Goal: Information Seeking & Learning: Learn about a topic

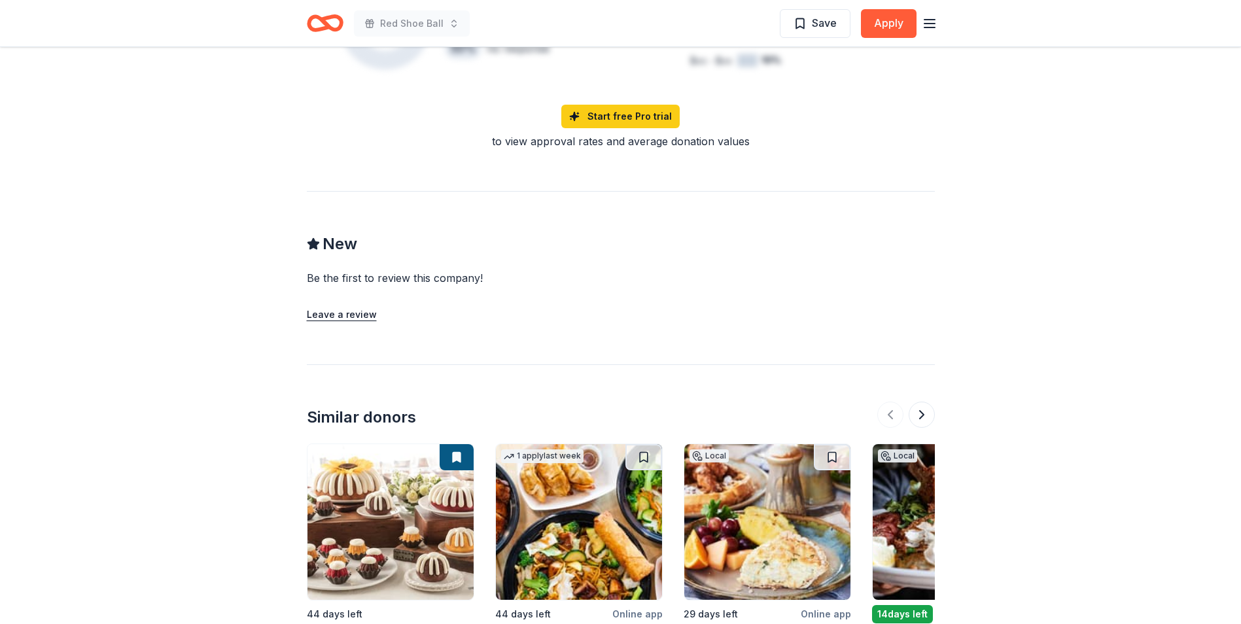
scroll to position [1309, 0]
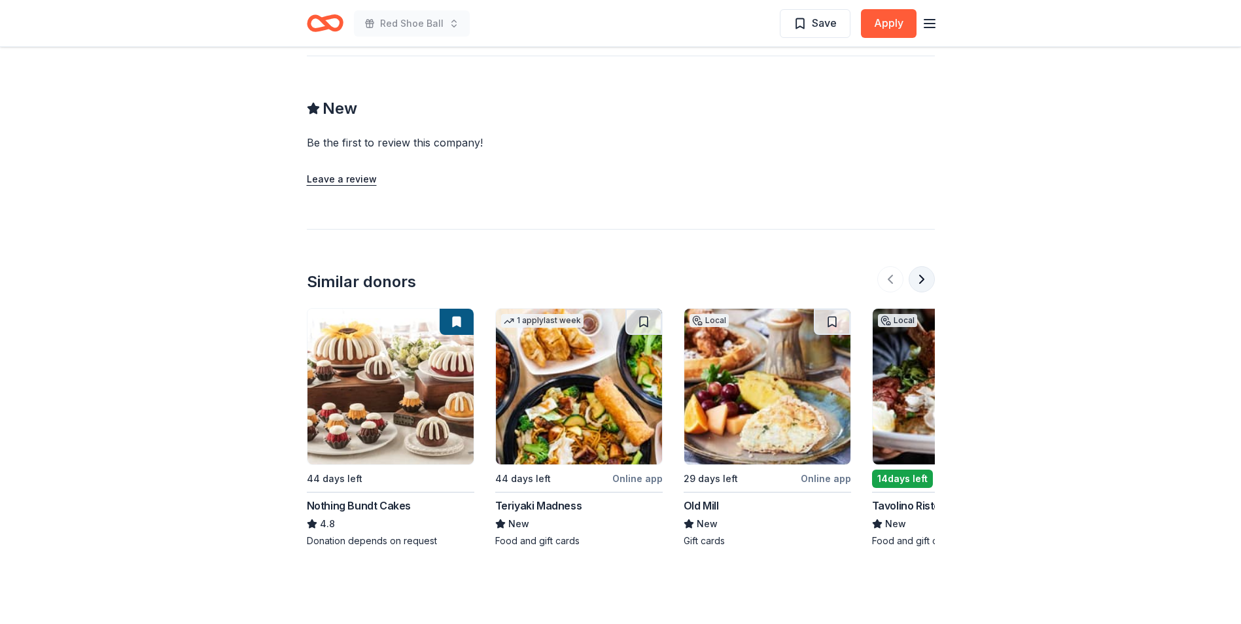
click at [925, 266] on button at bounding box center [922, 279] width 26 height 26
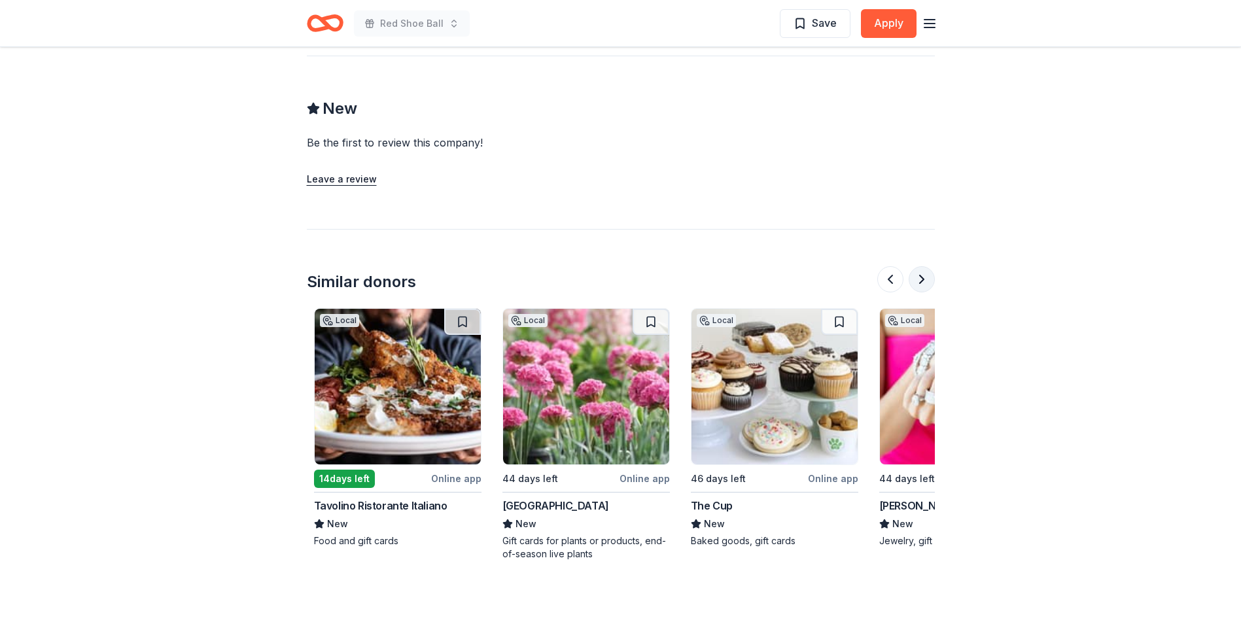
scroll to position [0, 565]
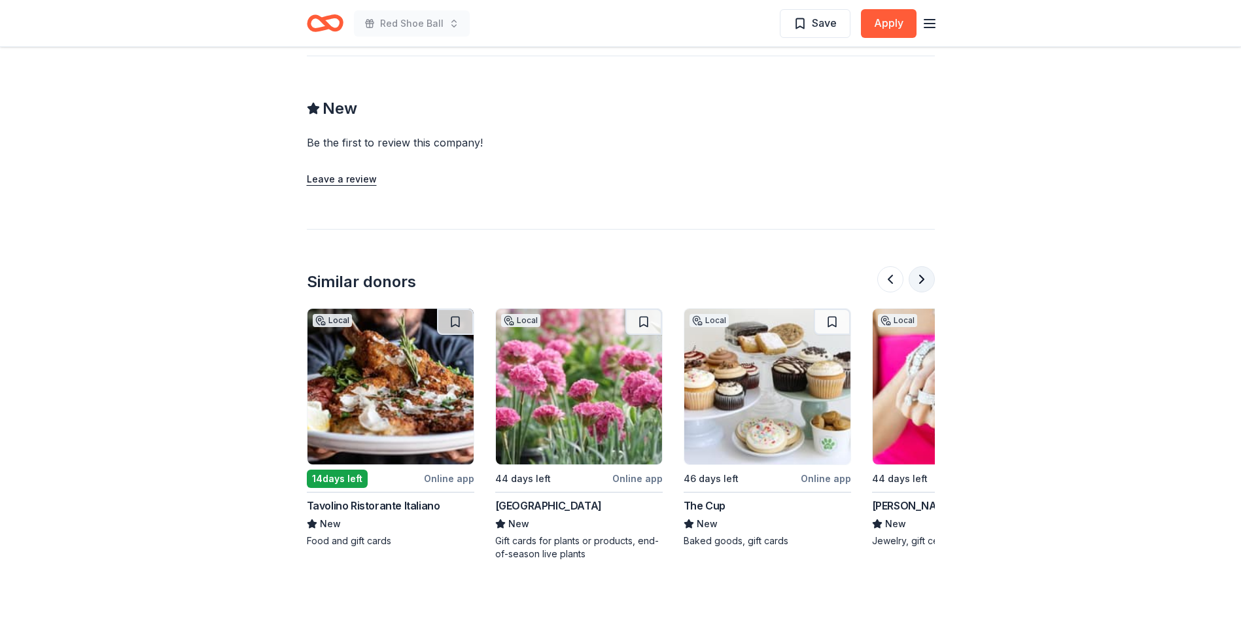
click at [917, 266] on button at bounding box center [922, 279] width 26 height 26
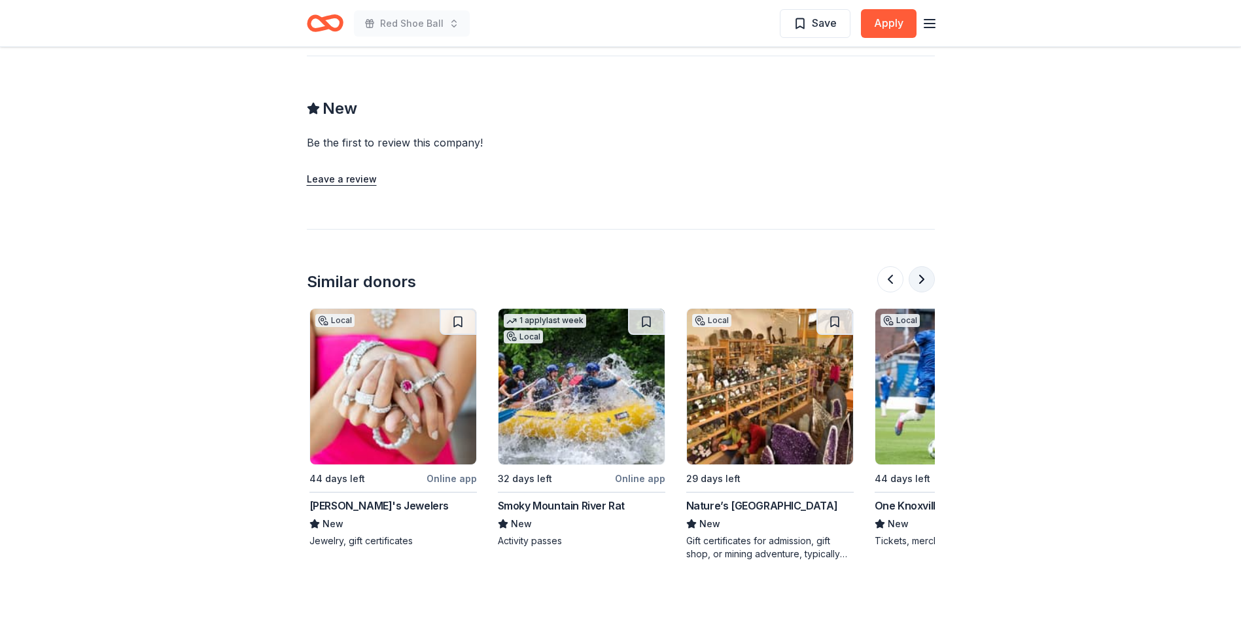
scroll to position [0, 1131]
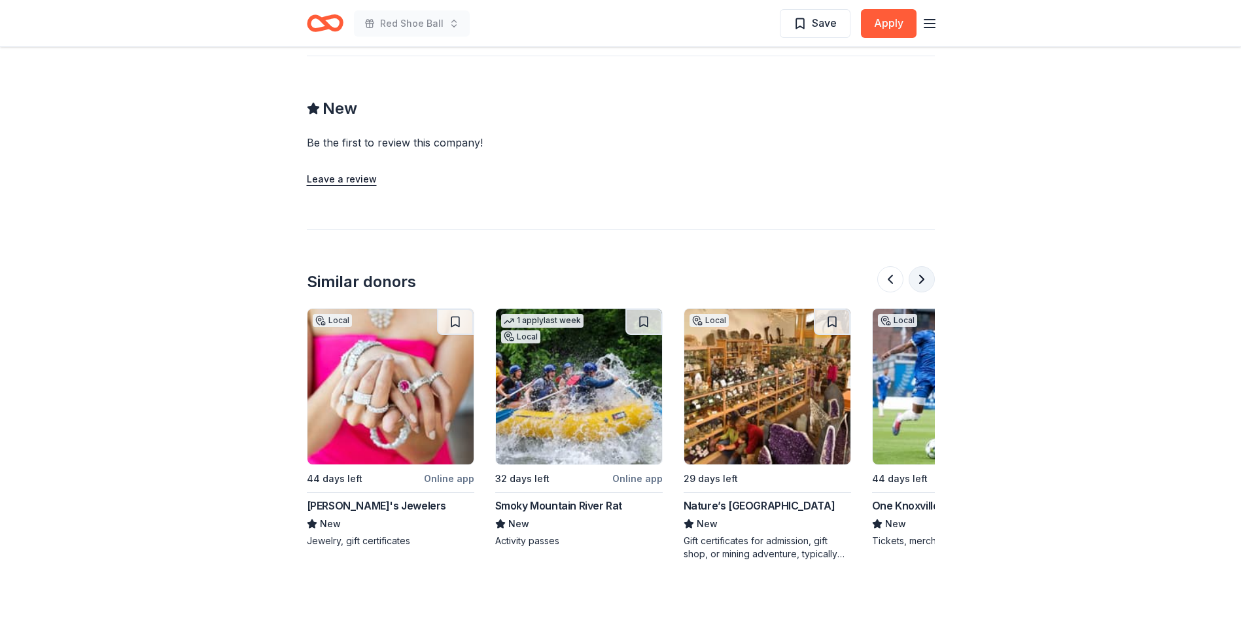
click at [921, 266] on button at bounding box center [922, 279] width 26 height 26
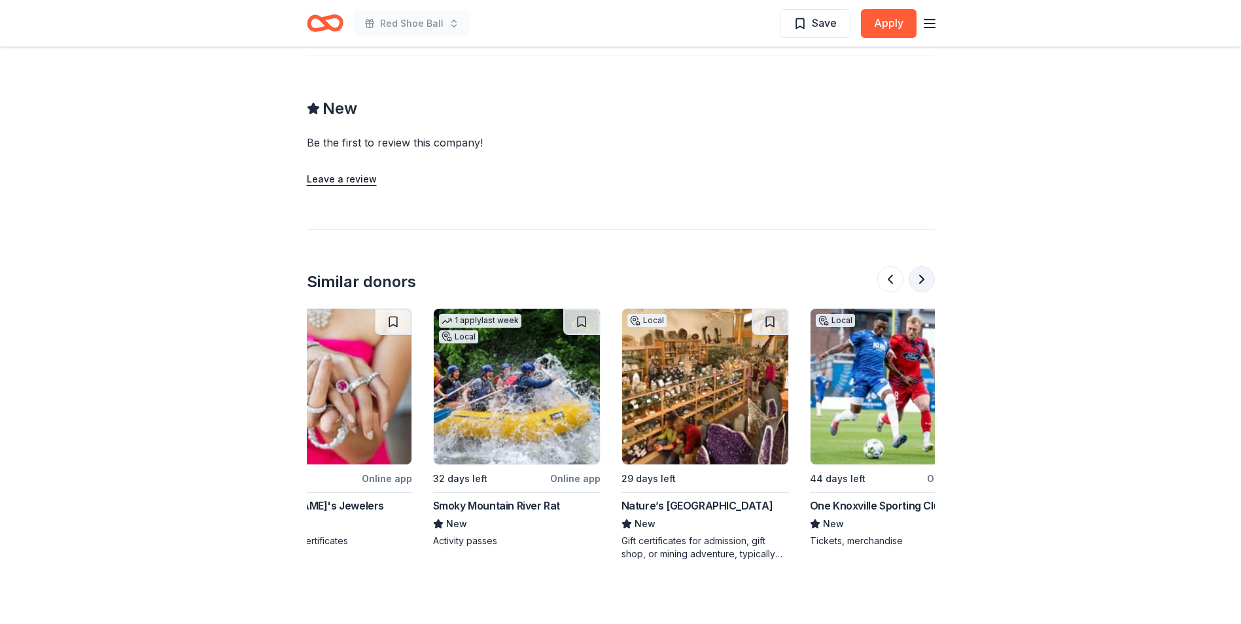
scroll to position [0, 1236]
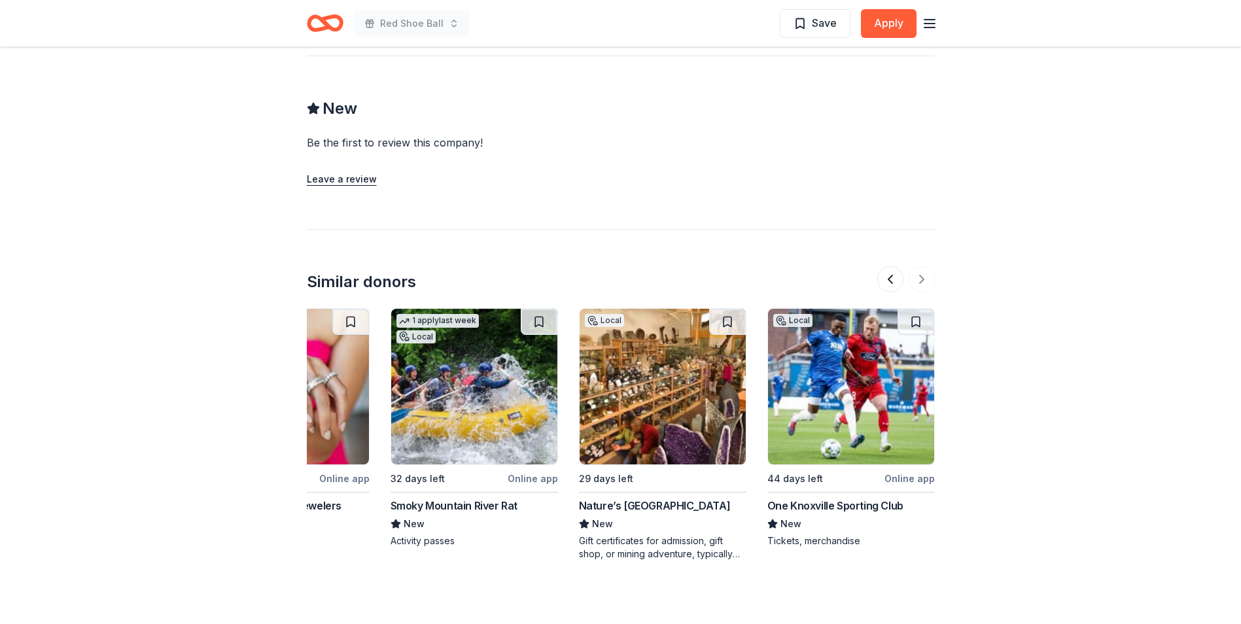
click at [924, 266] on div at bounding box center [907, 279] width 58 height 26
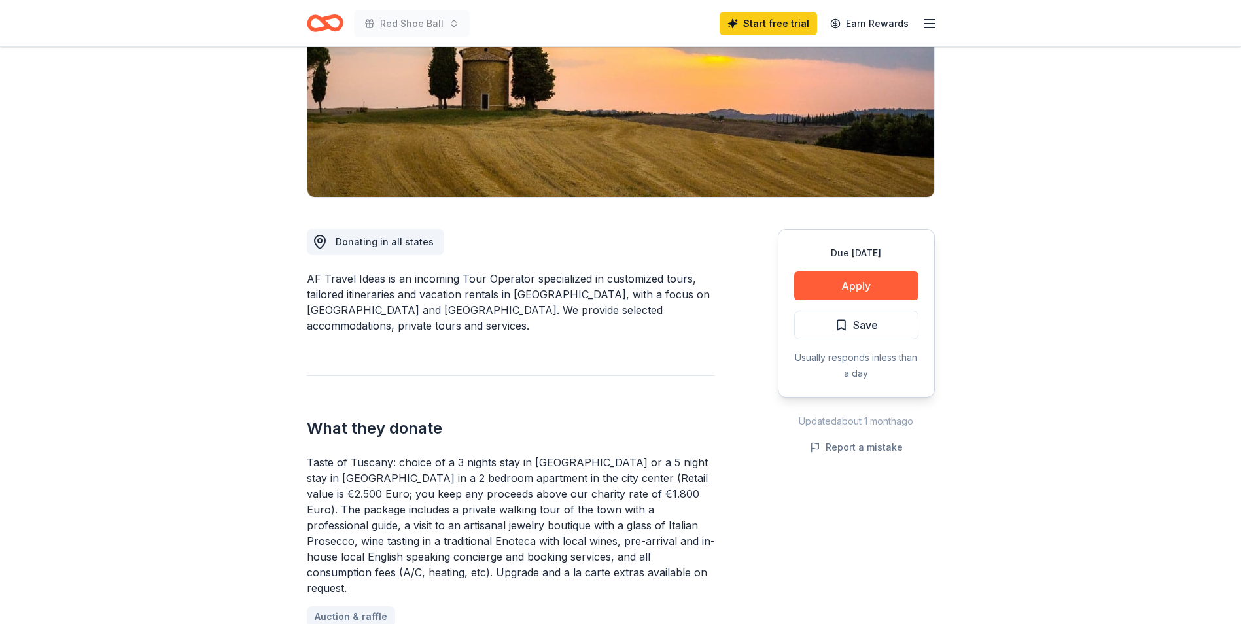
scroll to position [0, 0]
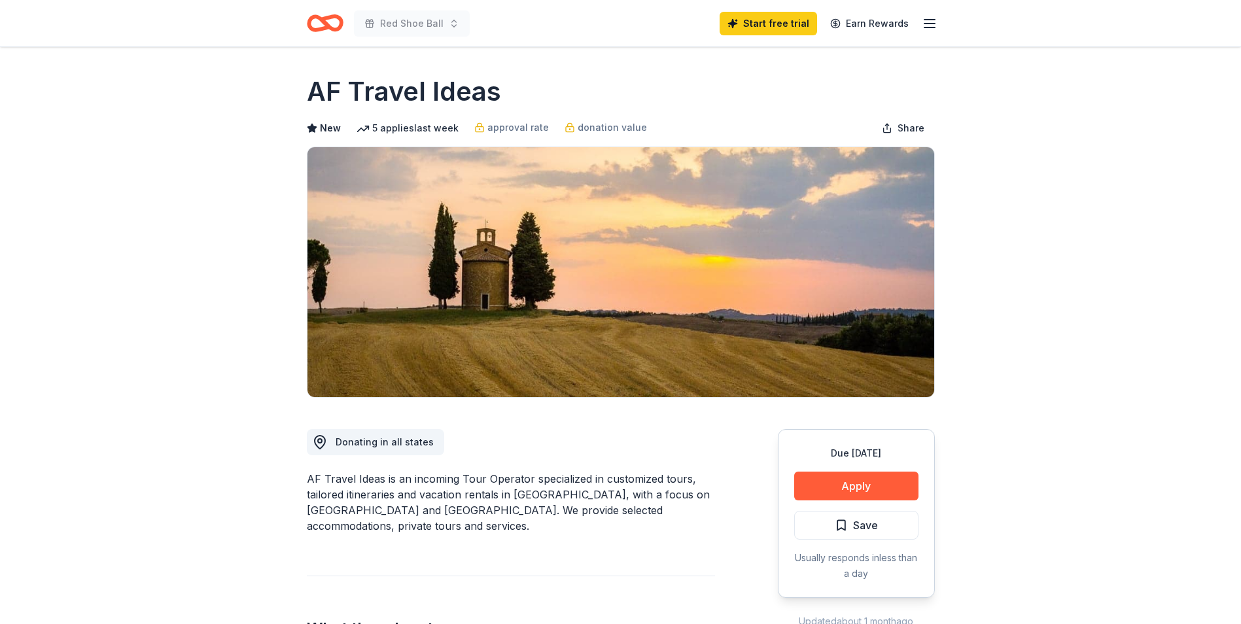
click at [329, 29] on icon "Home" at bounding box center [325, 23] width 37 height 31
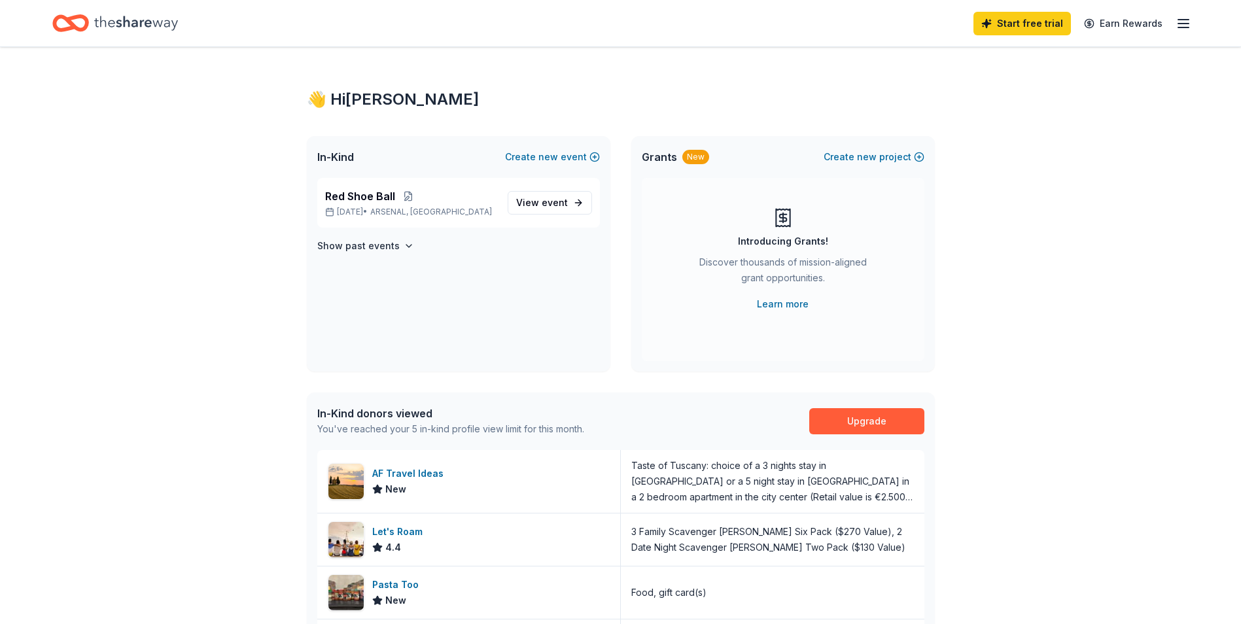
click at [143, 23] on icon "Home" at bounding box center [136, 23] width 84 height 27
click at [1147, 22] on link "Earn Rewards" at bounding box center [1124, 24] width 94 height 24
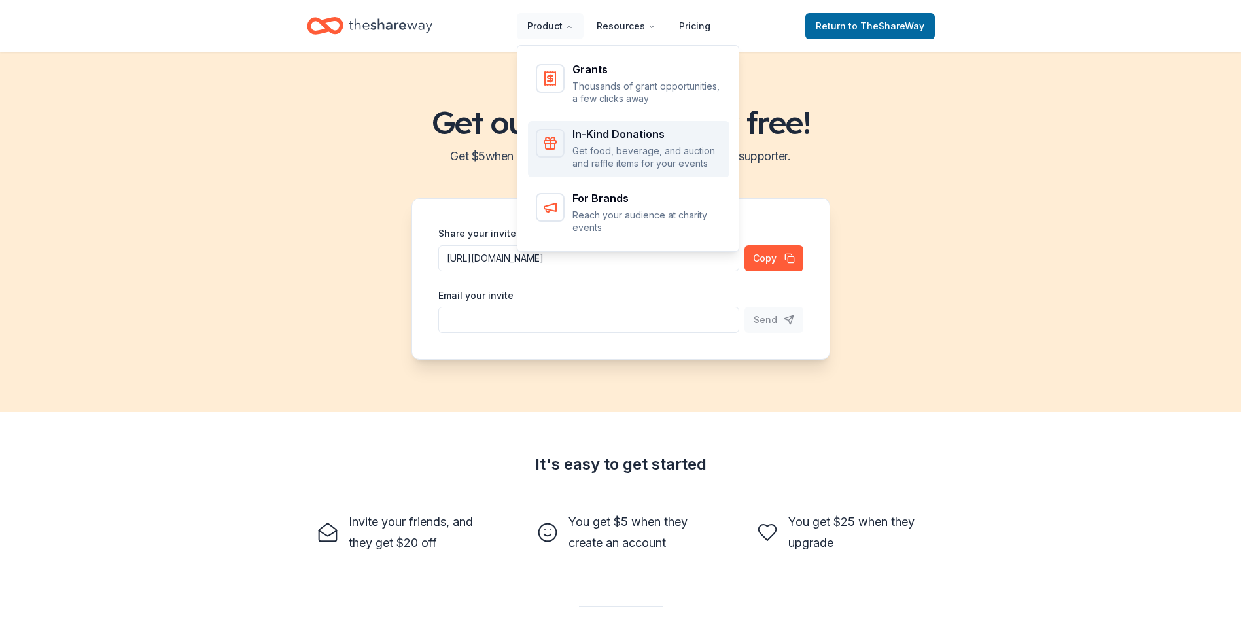
click at [586, 130] on div "In-Kind Donations" at bounding box center [647, 134] width 149 height 10
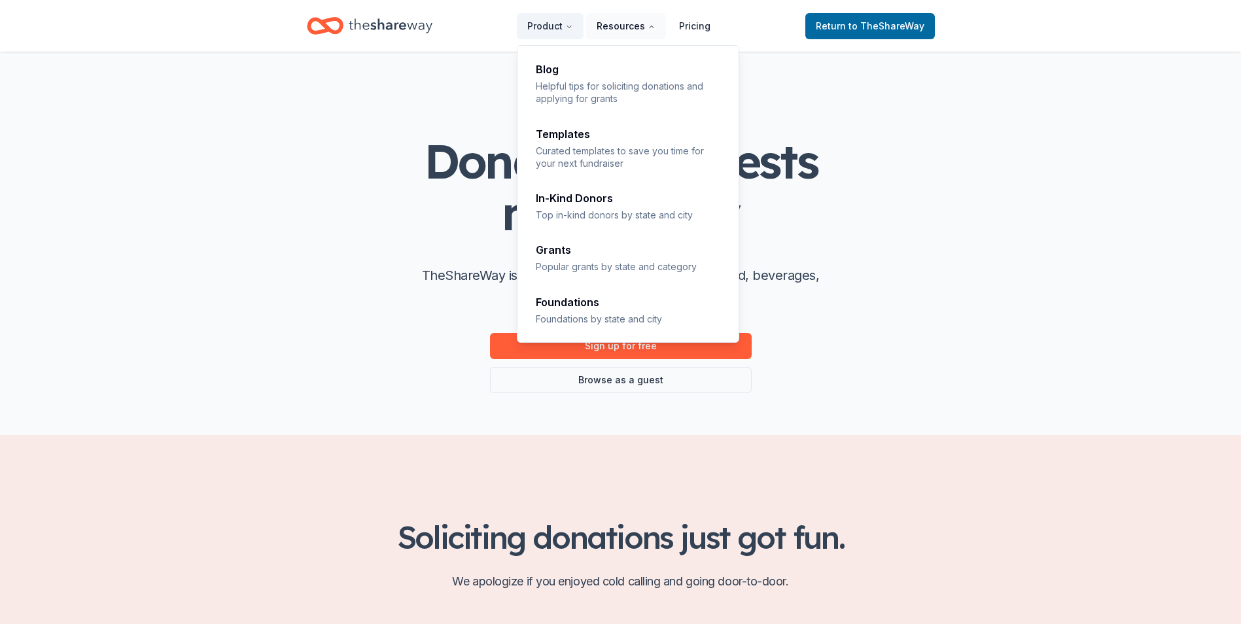
click at [636, 24] on button "Resources" at bounding box center [626, 26] width 80 height 26
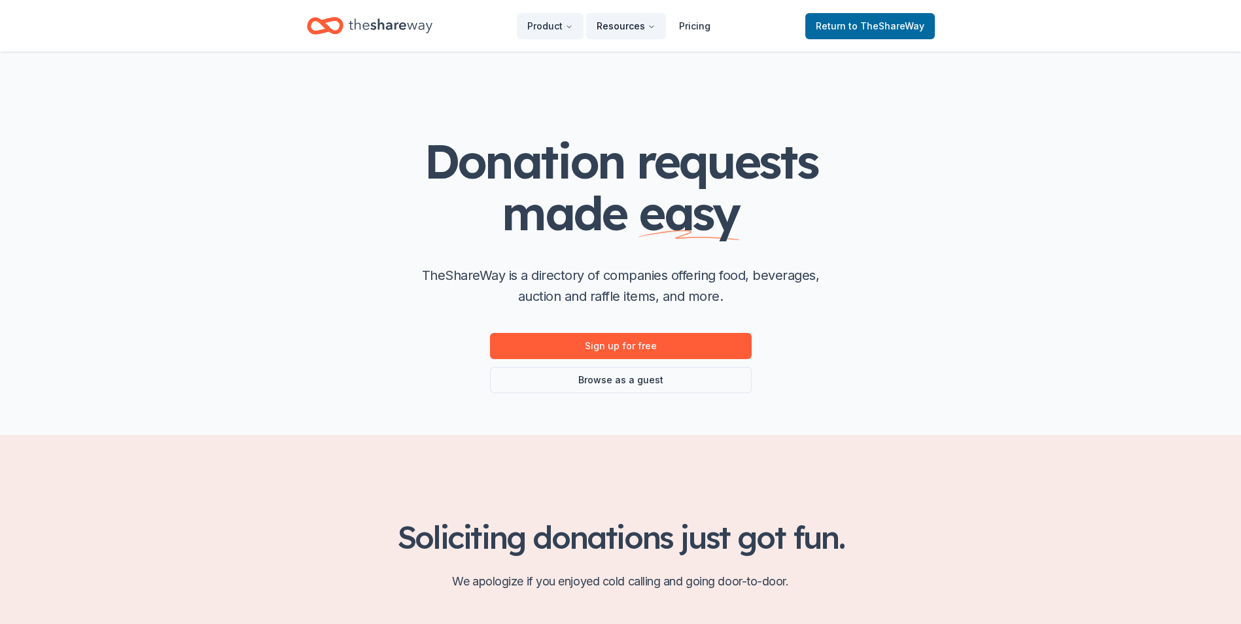
click at [636, 24] on button "Resources" at bounding box center [626, 26] width 80 height 26
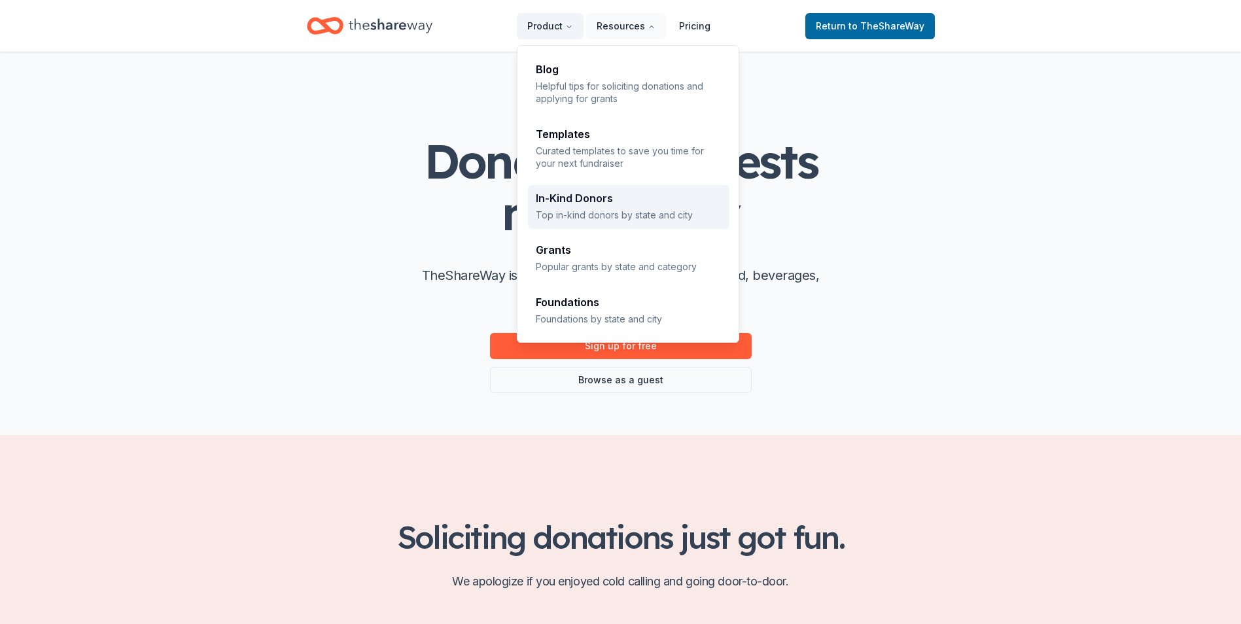
click at [616, 208] on div "In-Kind Donors Top in-kind donors by state and city" at bounding box center [629, 207] width 186 height 28
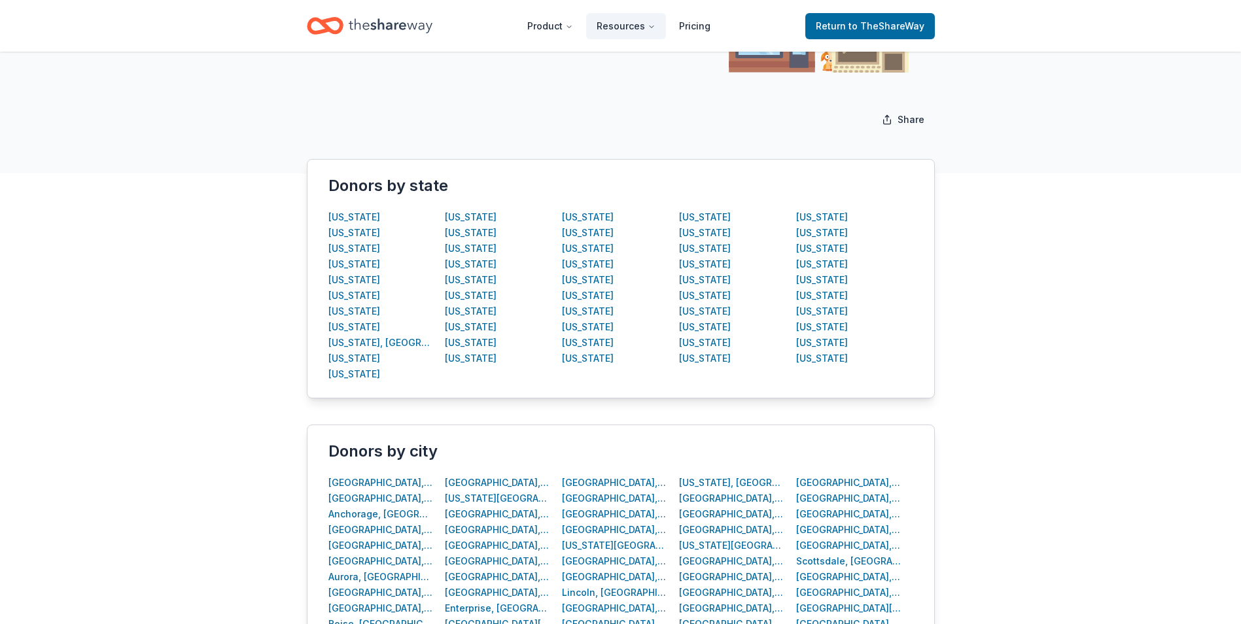
scroll to position [327, 0]
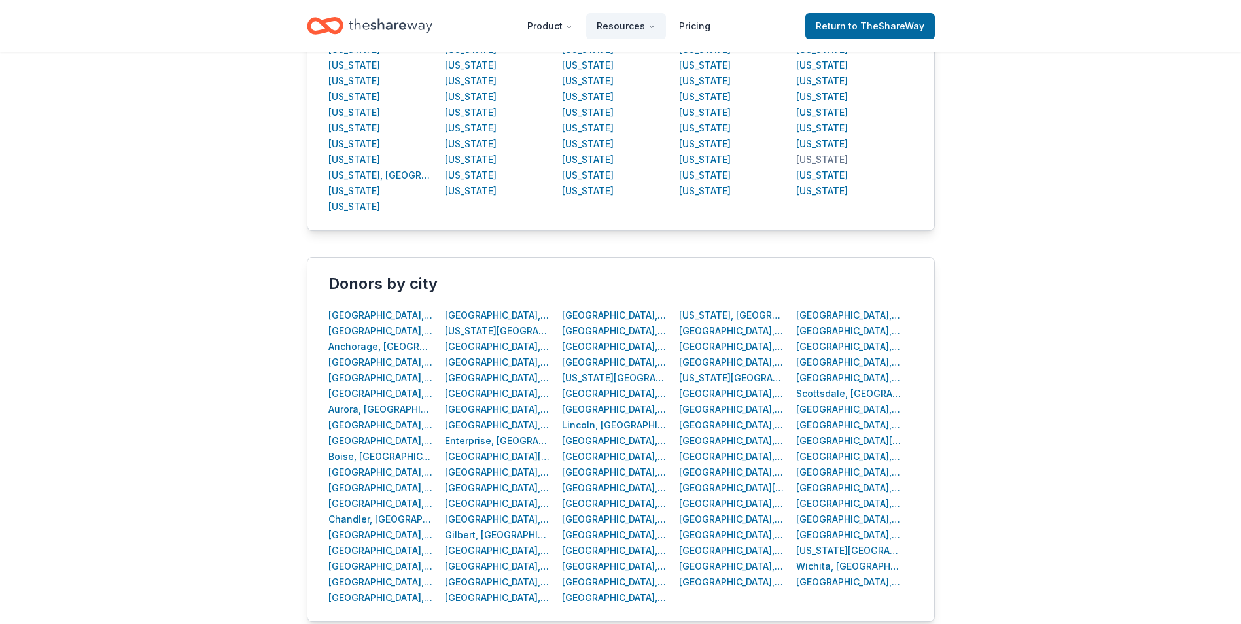
click at [839, 158] on div "West Virginia" at bounding box center [822, 160] width 52 height 16
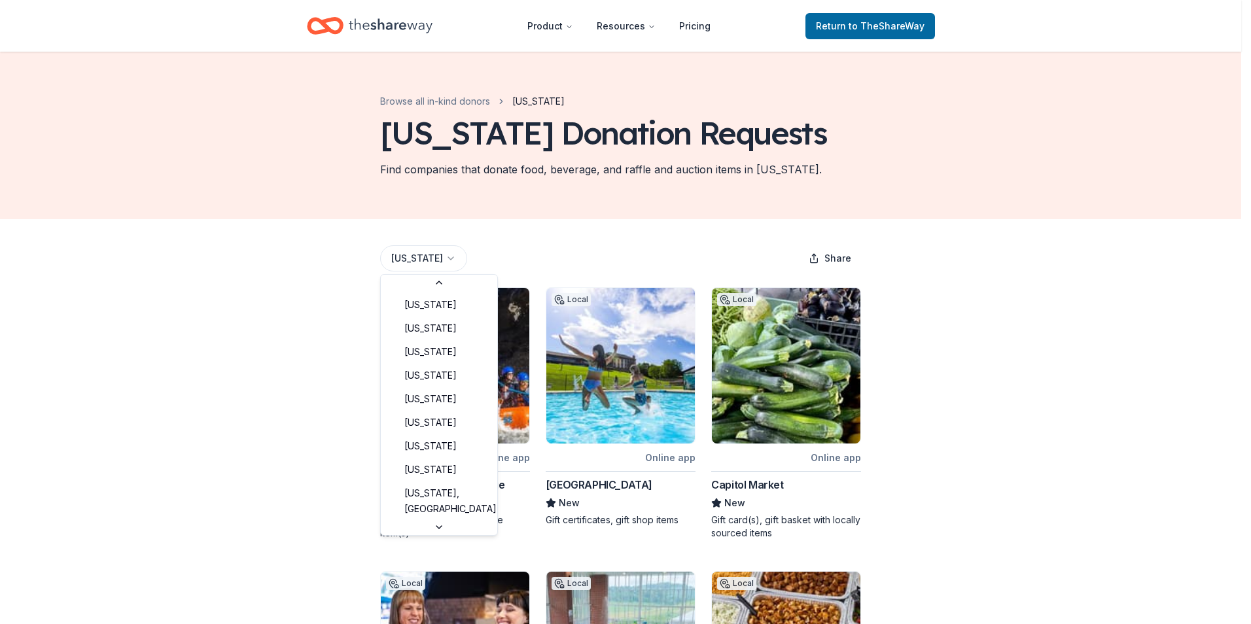
click at [470, 260] on html "Product Resources Pricing Return to TheShareWay Browse all in-kind donors West …" at bounding box center [625, 312] width 1251 height 624
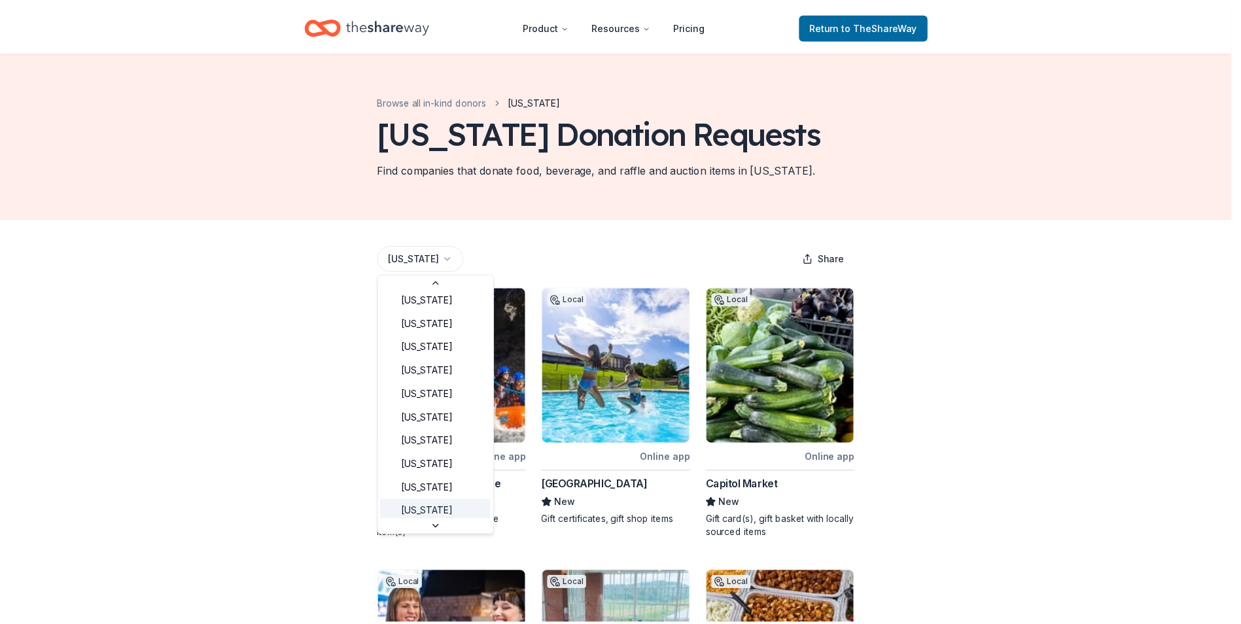
scroll to position [728, 0]
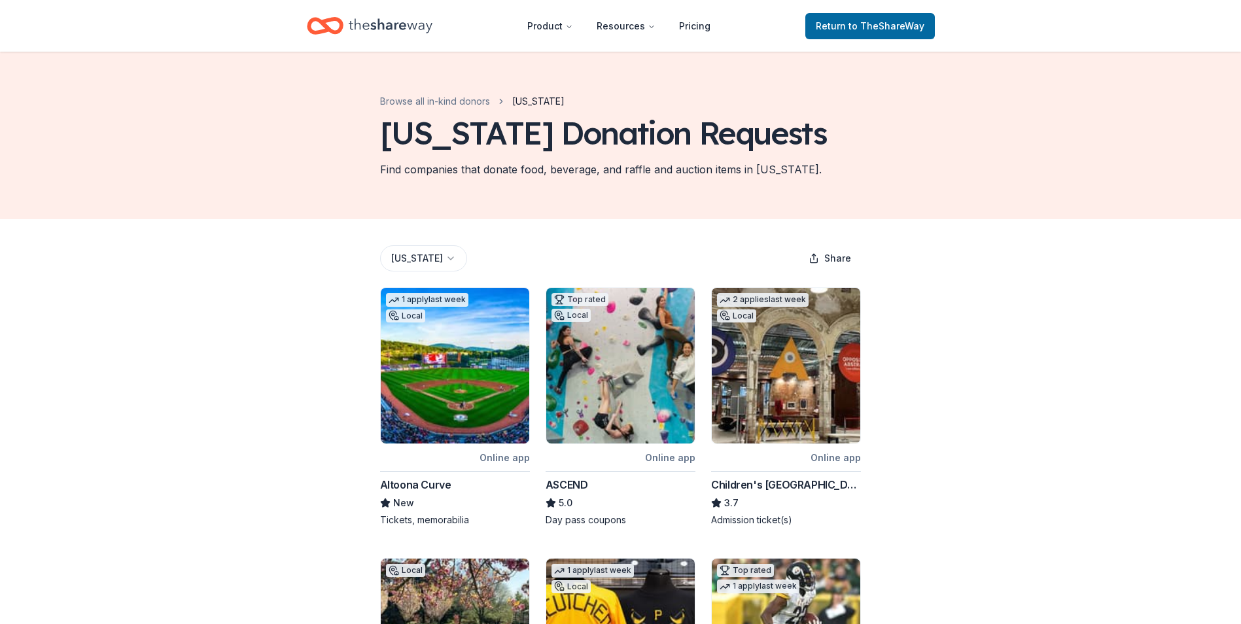
click at [401, 18] on icon "Home" at bounding box center [391, 25] width 84 height 27
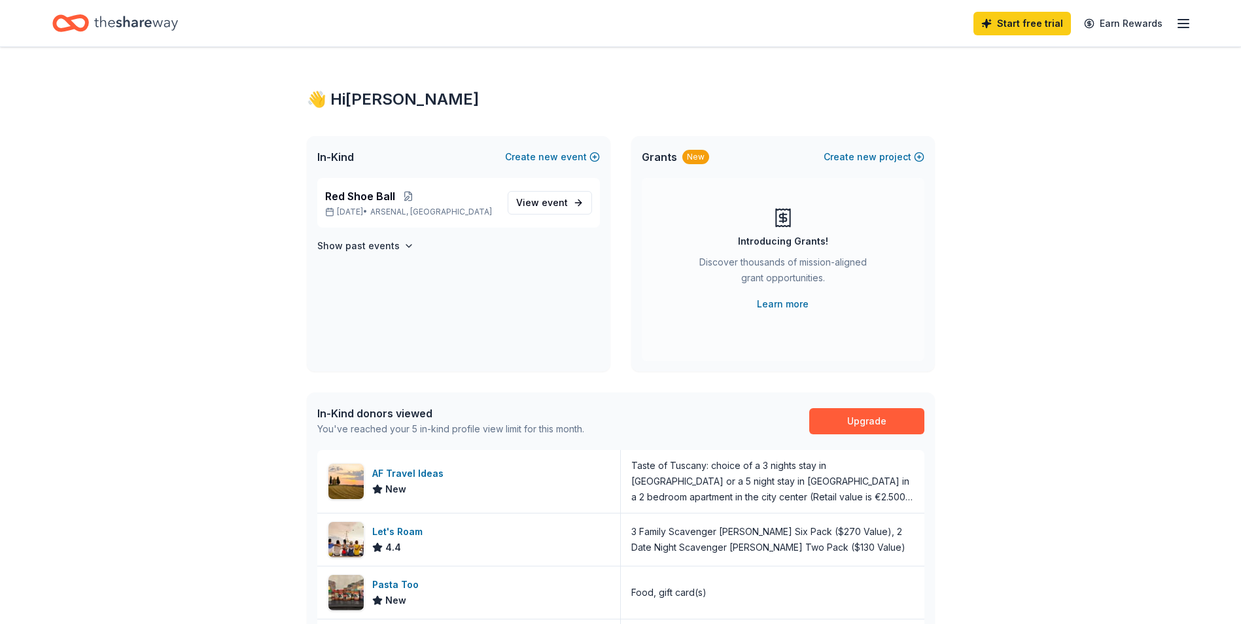
click at [151, 25] on icon "Home" at bounding box center [136, 23] width 84 height 27
click at [352, 198] on span "Red Shoe Ball" at bounding box center [360, 196] width 70 height 16
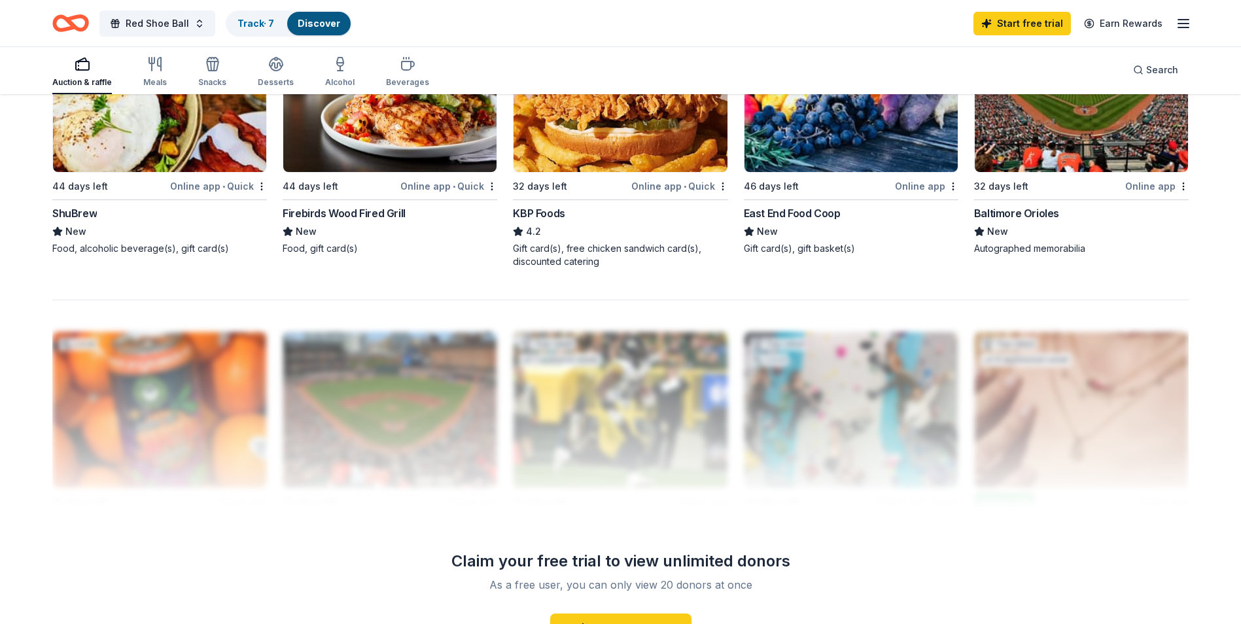
scroll to position [1081, 0]
